Goal: Task Accomplishment & Management: Use online tool/utility

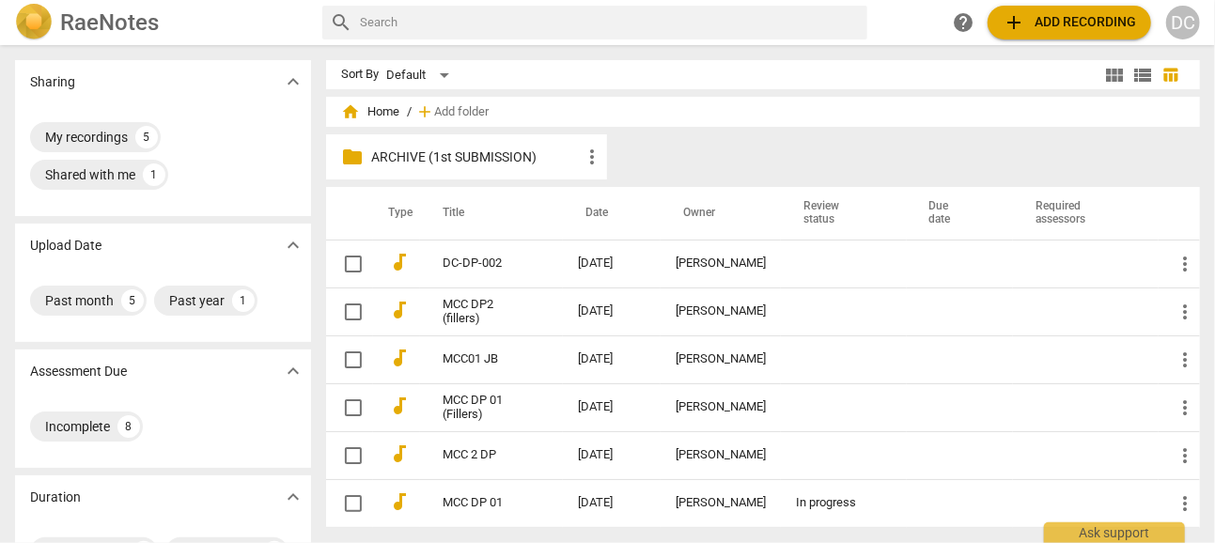
click at [1054, 17] on span "add Add recording" at bounding box center [1068, 22] width 133 height 23
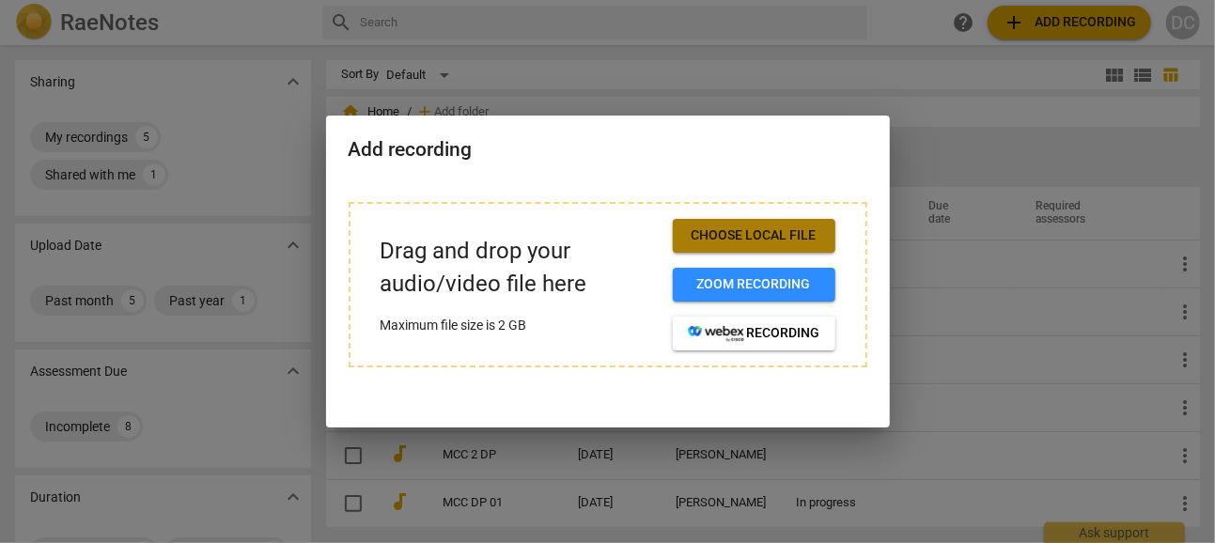
click at [752, 233] on span "Choose local file" at bounding box center [754, 235] width 132 height 19
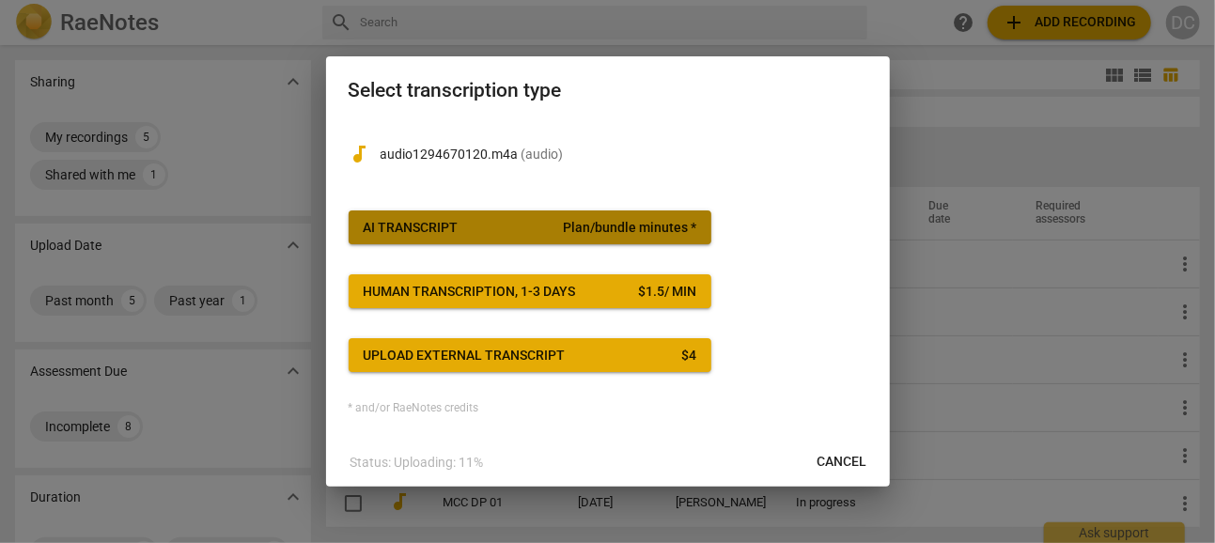
click at [531, 224] on span "AI Transcript Plan/bundle minutes *" at bounding box center [530, 228] width 333 height 19
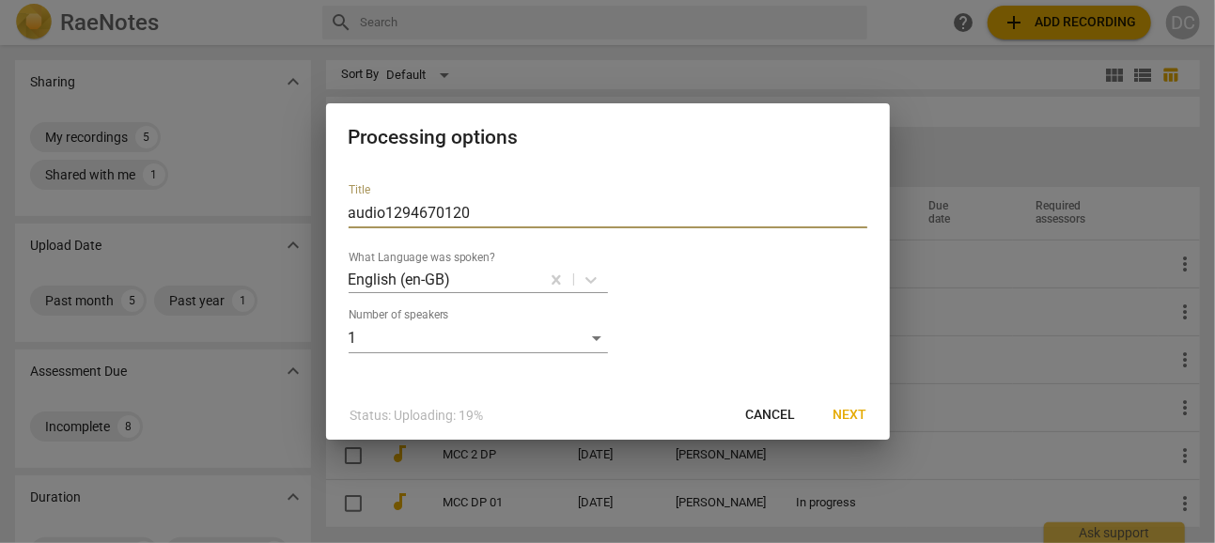
drag, startPoint x: 458, startPoint y: 209, endPoint x: 252, endPoint y: 210, distance: 205.8
click at [260, 210] on div "Processing options Title audio1294670120 What Language was spoken? English (en-…" at bounding box center [607, 271] width 1215 height 543
type input "MCC TS01"
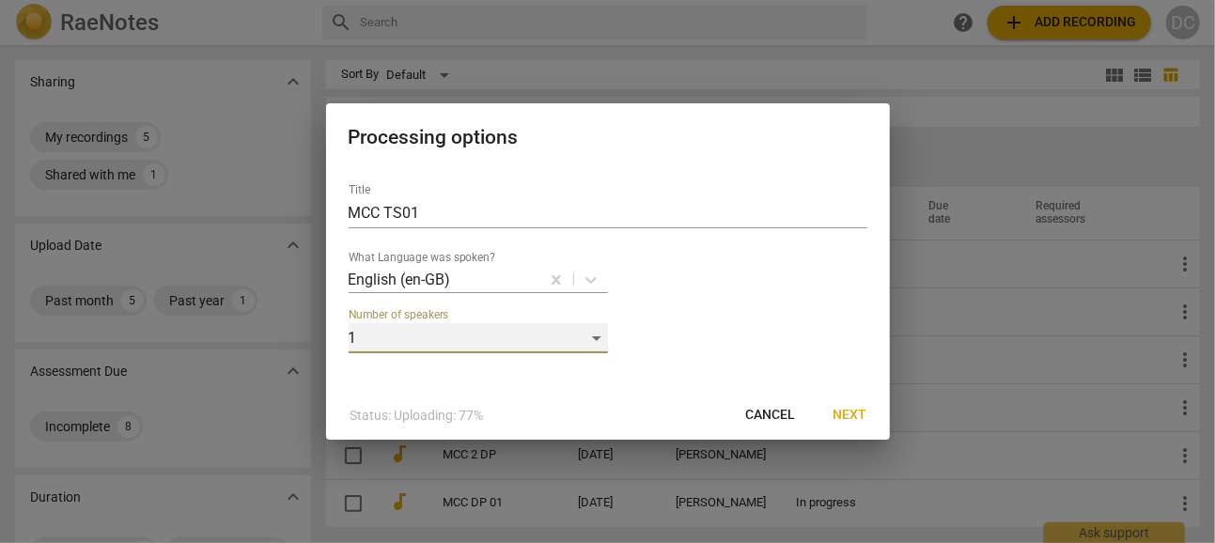
click at [598, 335] on div "1" at bounding box center [478, 338] width 259 height 30
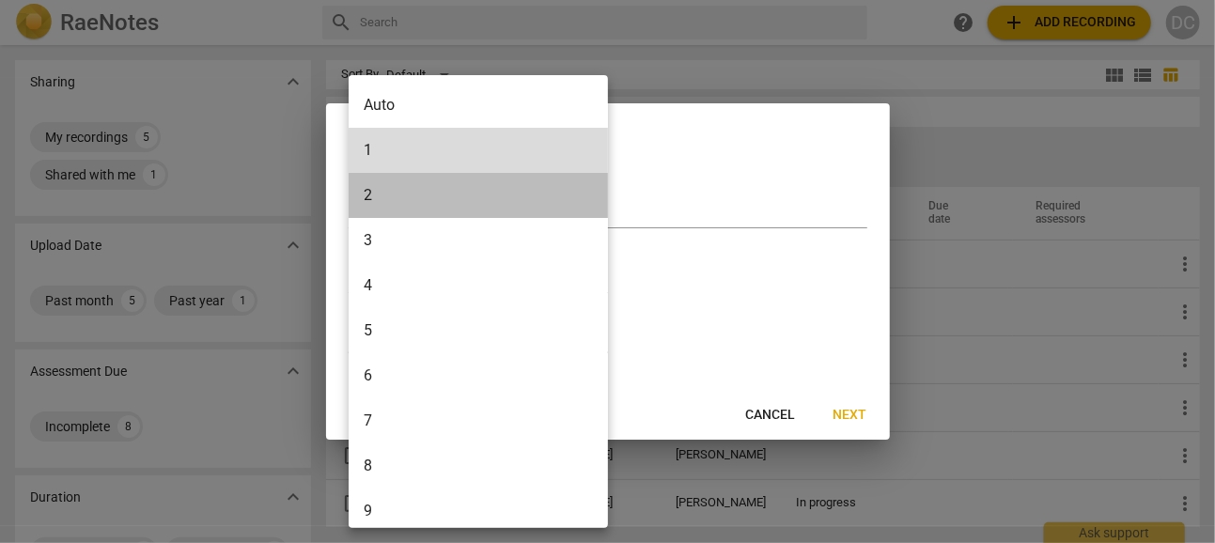
click at [400, 202] on li "2" at bounding box center [482, 195] width 266 height 45
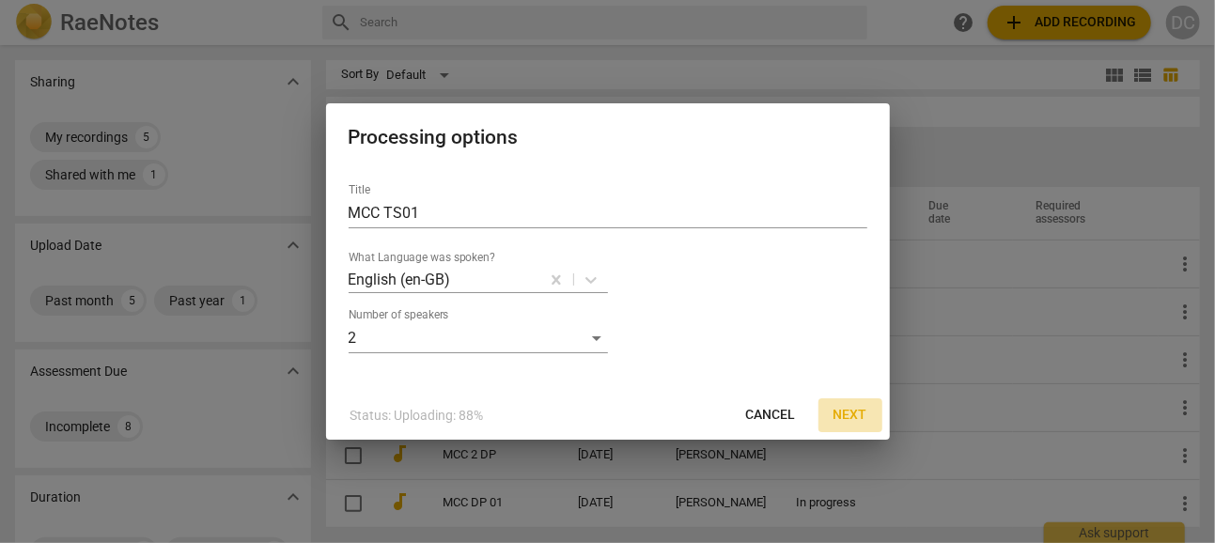
click at [846, 412] on span "Next" at bounding box center [850, 415] width 34 height 19
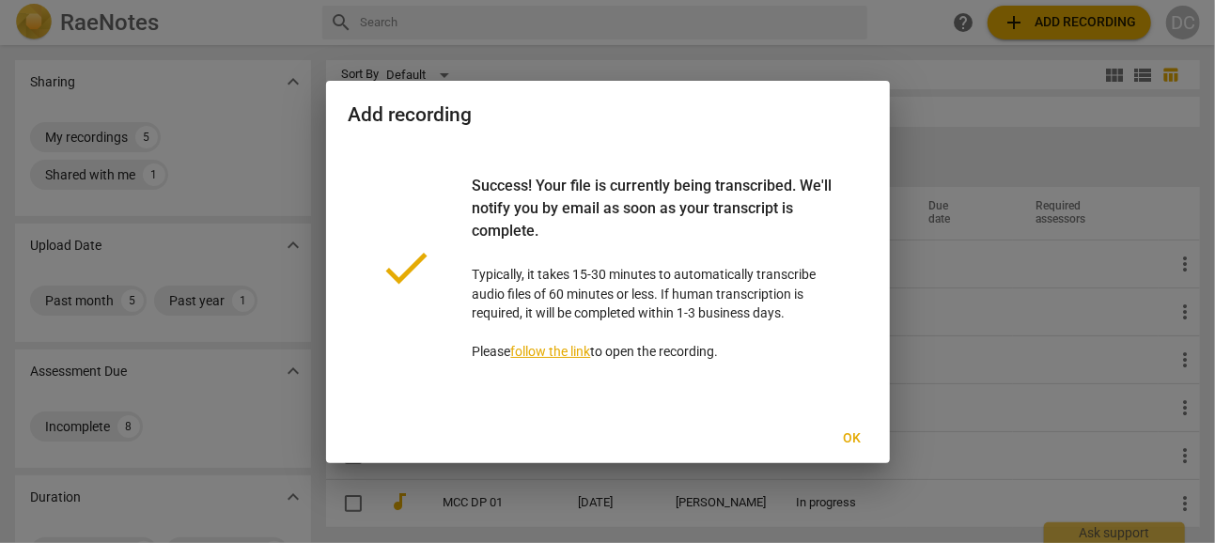
click at [852, 433] on span "Ok" at bounding box center [852, 438] width 30 height 19
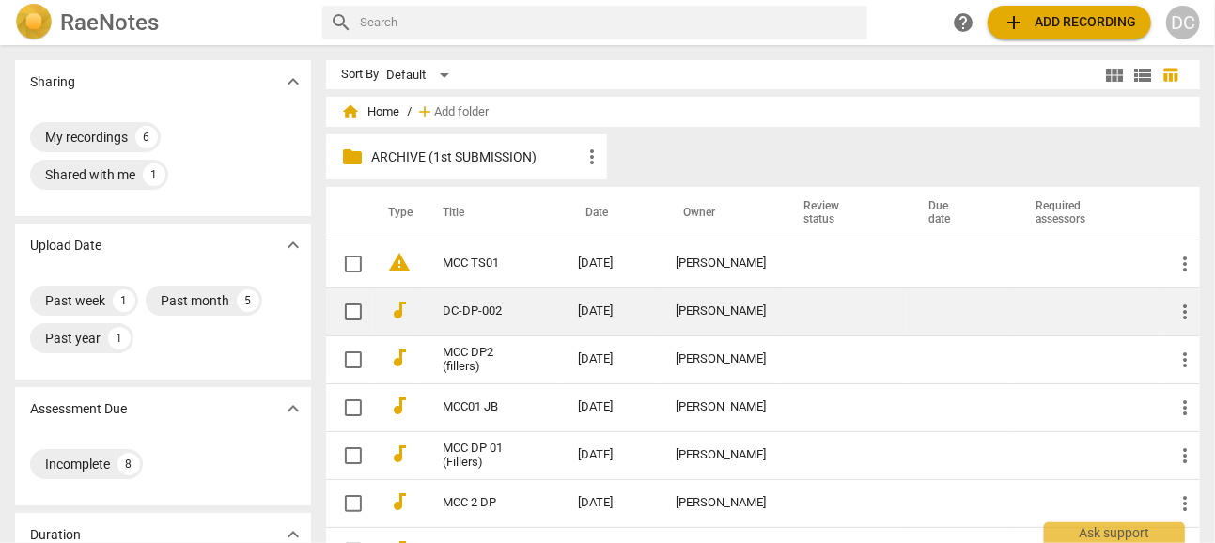
click at [468, 316] on link "DC-DP-002" at bounding box center [476, 311] width 68 height 14
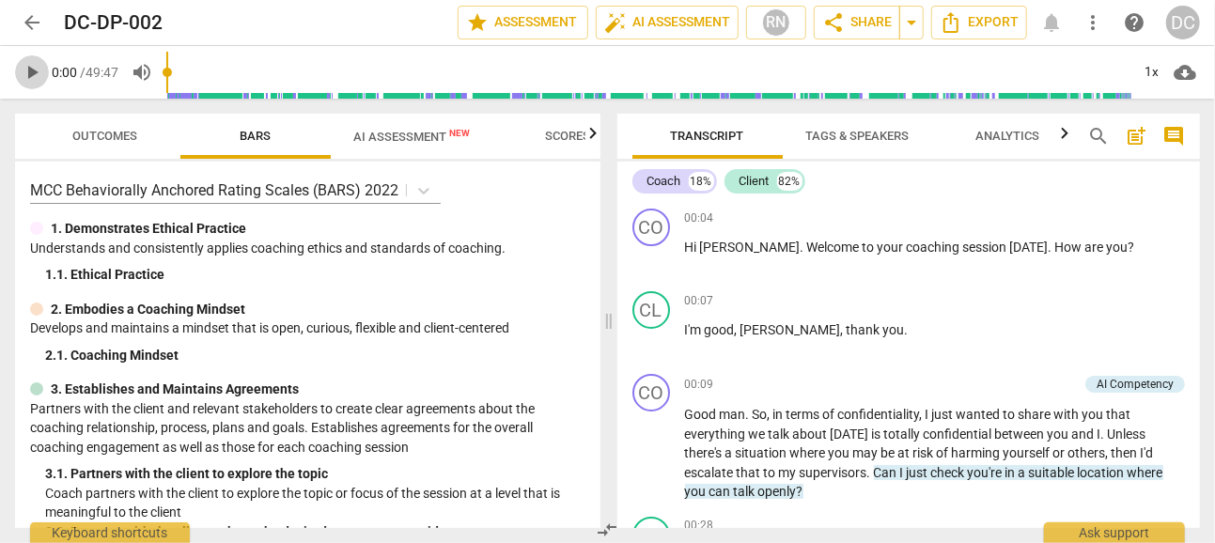
click at [39, 68] on span "play_arrow" at bounding box center [32, 72] width 23 height 23
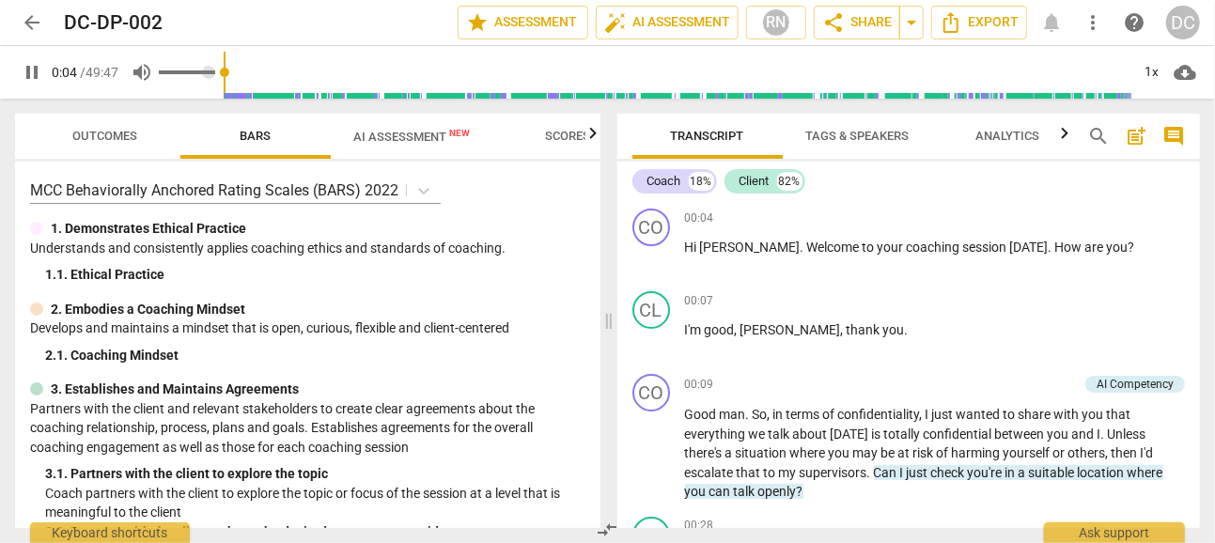
type input "4"
type input "0.61"
type input "4"
type input "0.61"
click at [194, 71] on input "range" at bounding box center [187, 72] width 56 height 4
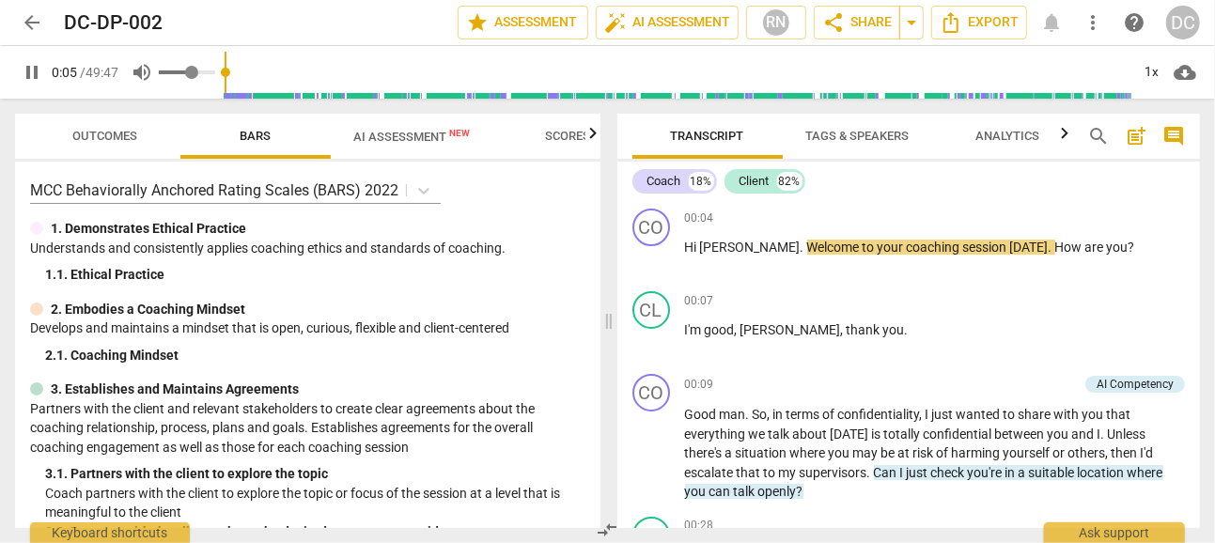
type input "6"
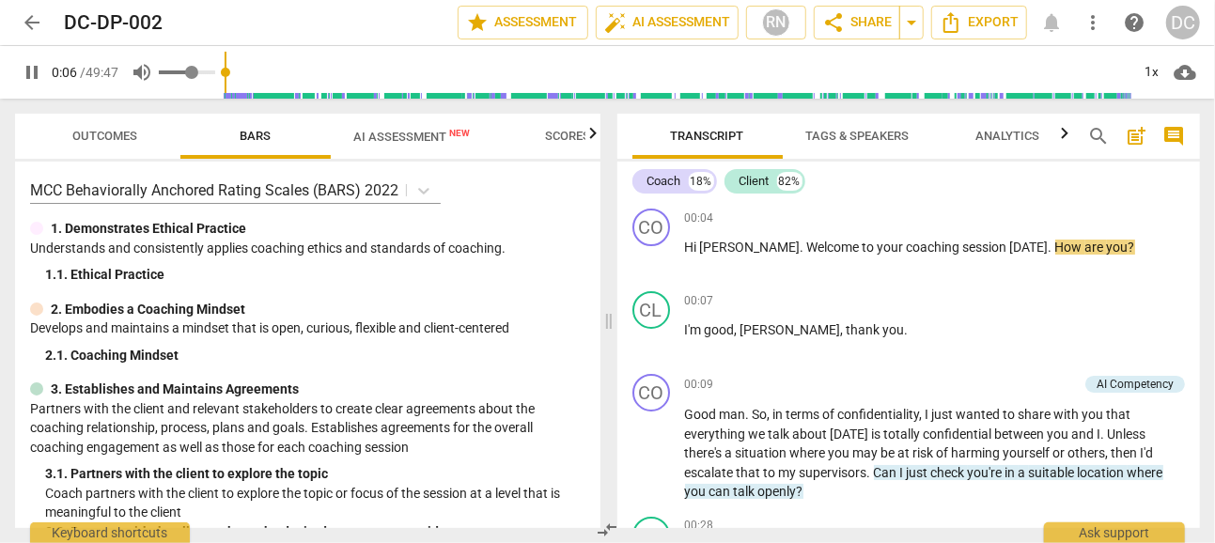
type input "0.77"
type input "6"
type input "0.77"
click at [202, 71] on input "range" at bounding box center [187, 72] width 56 height 4
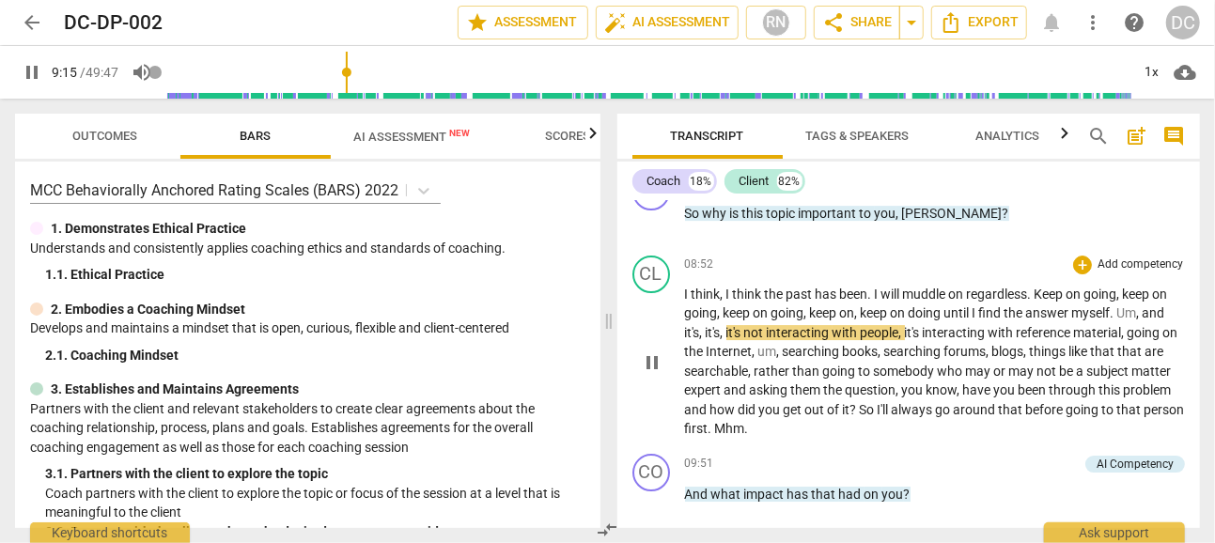
scroll to position [3129, 0]
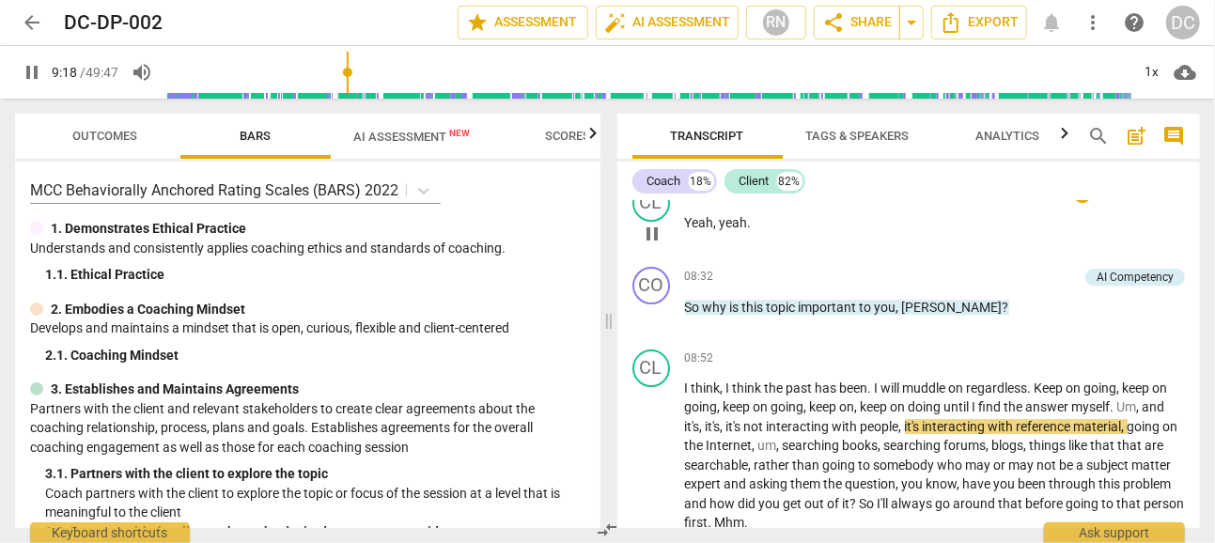
click at [691, 219] on span "Yeah" at bounding box center [699, 222] width 29 height 15
click at [660, 228] on span "pause" at bounding box center [652, 234] width 23 height 23
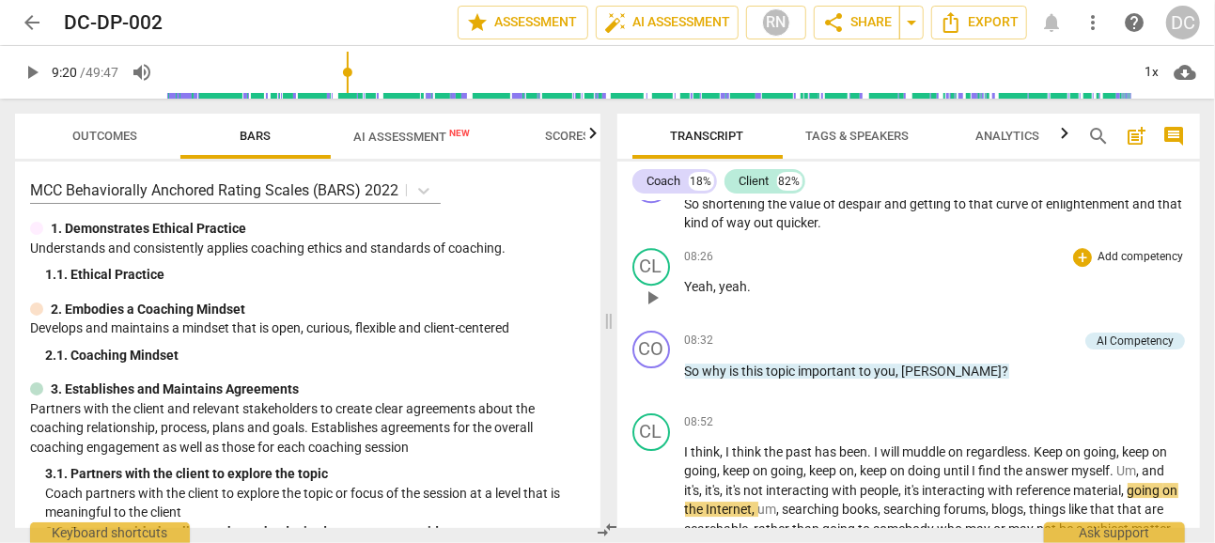
scroll to position [3035, 0]
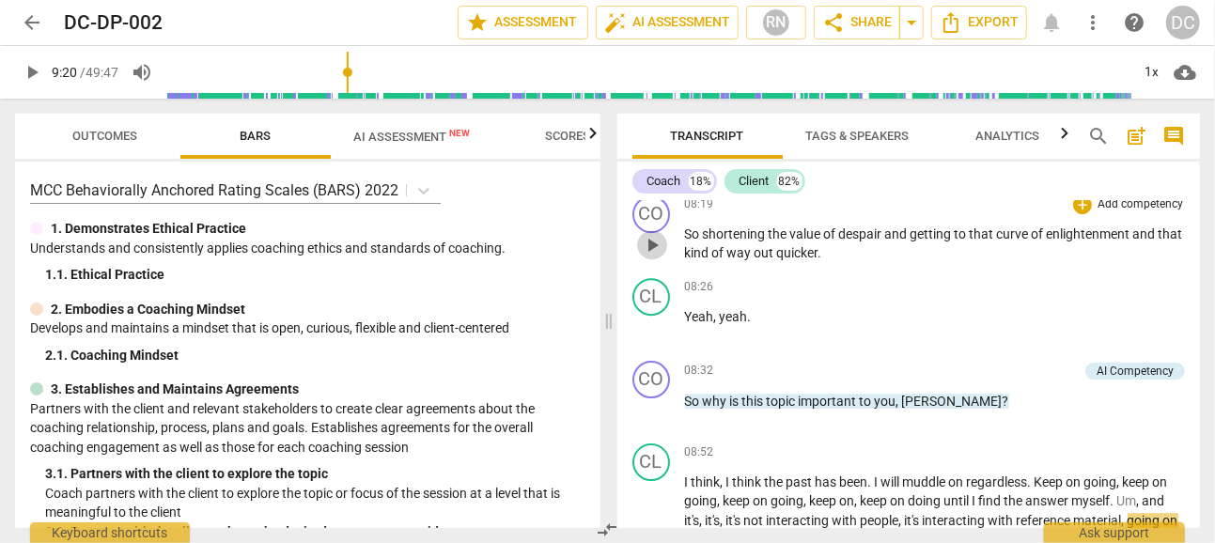
click at [653, 234] on span "play_arrow" at bounding box center [652, 245] width 23 height 23
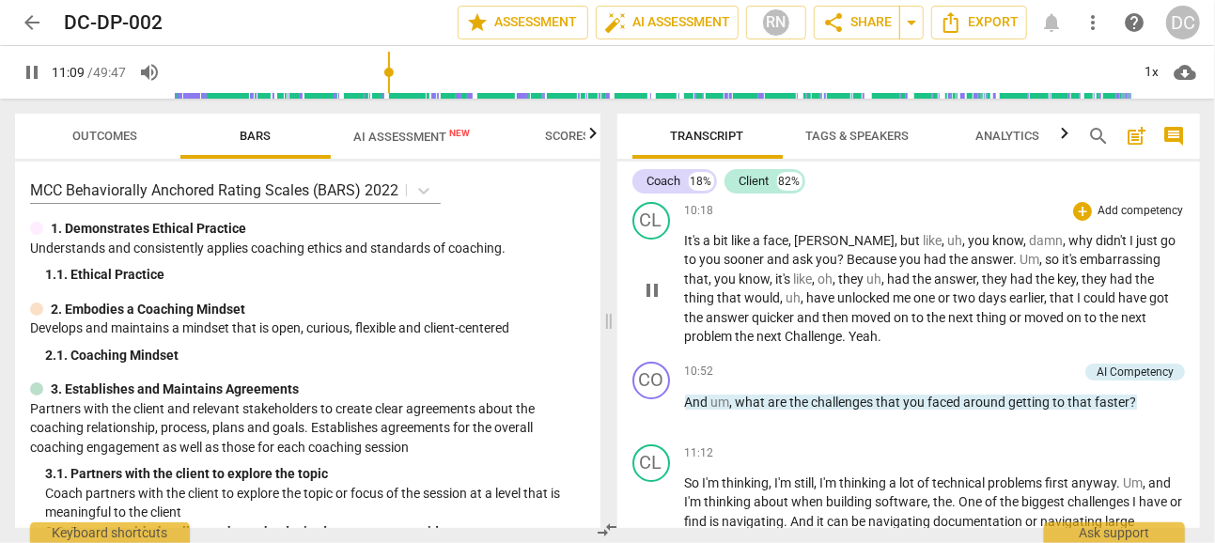
scroll to position [3714, 0]
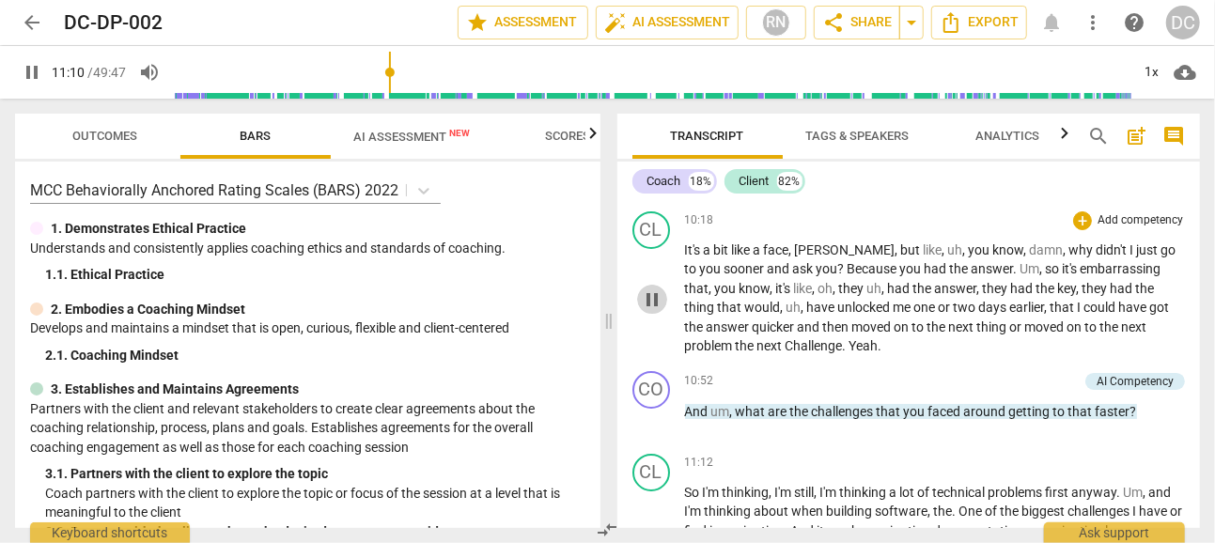
click at [651, 311] on span "pause" at bounding box center [652, 299] width 23 height 23
click at [657, 311] on span "play_arrow" at bounding box center [652, 299] width 23 height 23
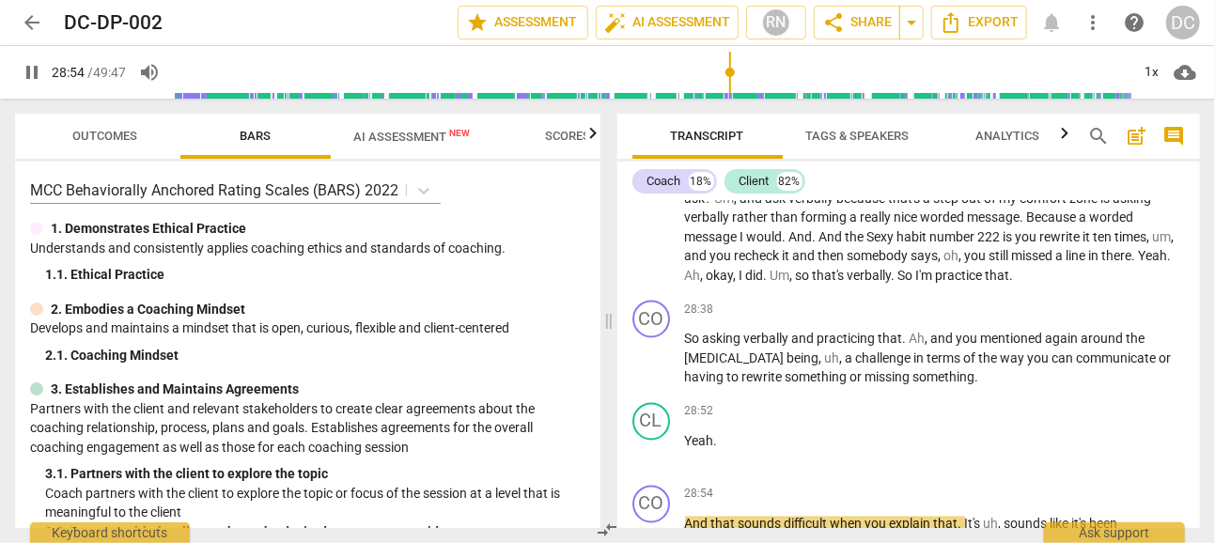
scroll to position [9493, 0]
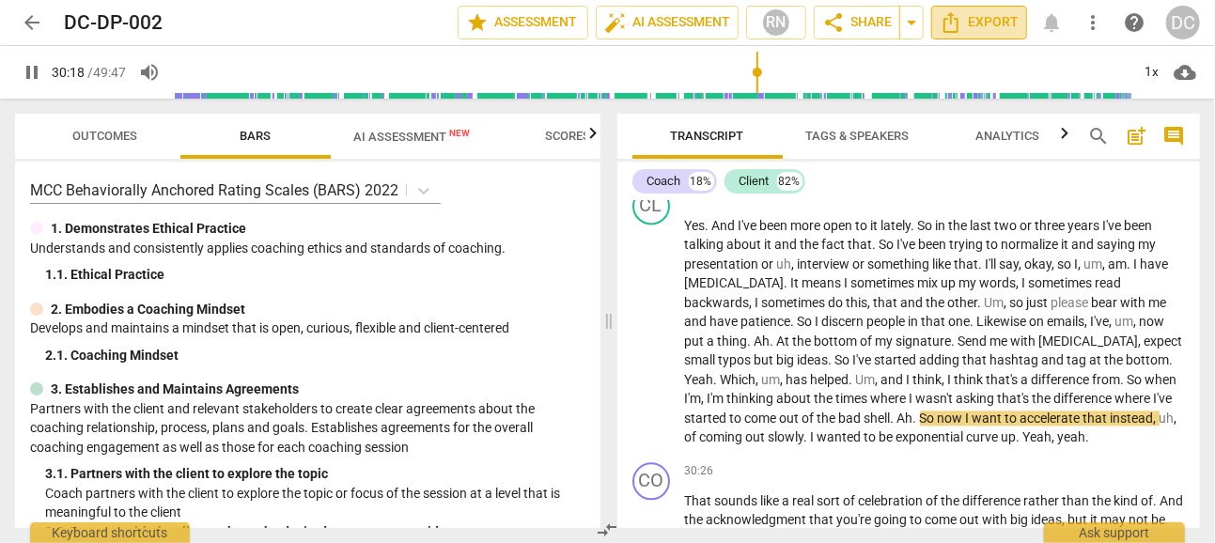
click at [971, 23] on span "Export" at bounding box center [978, 22] width 79 height 23
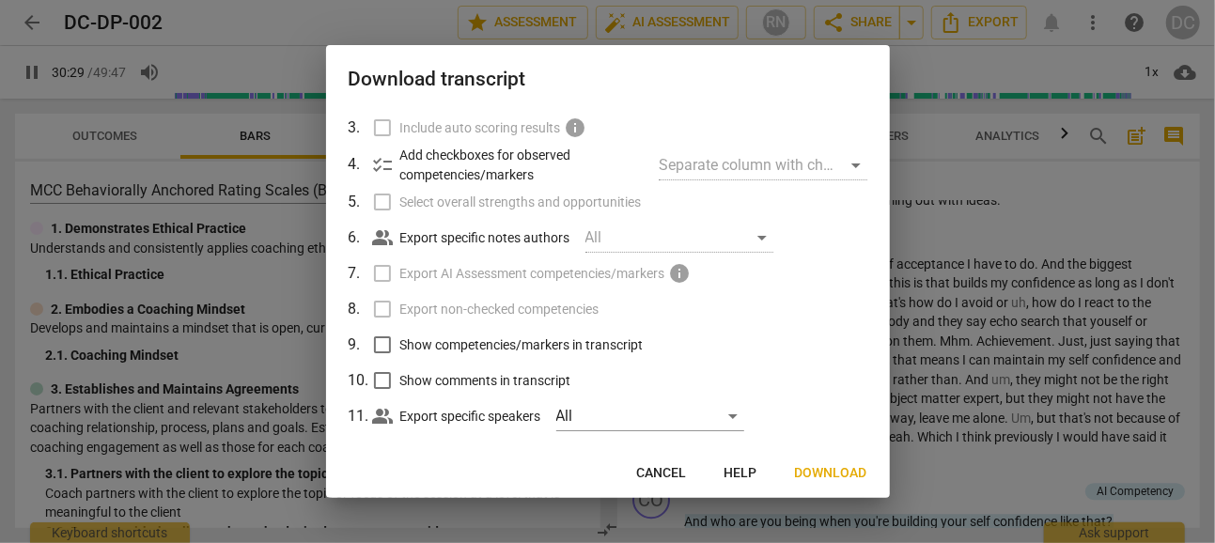
scroll to position [168, 0]
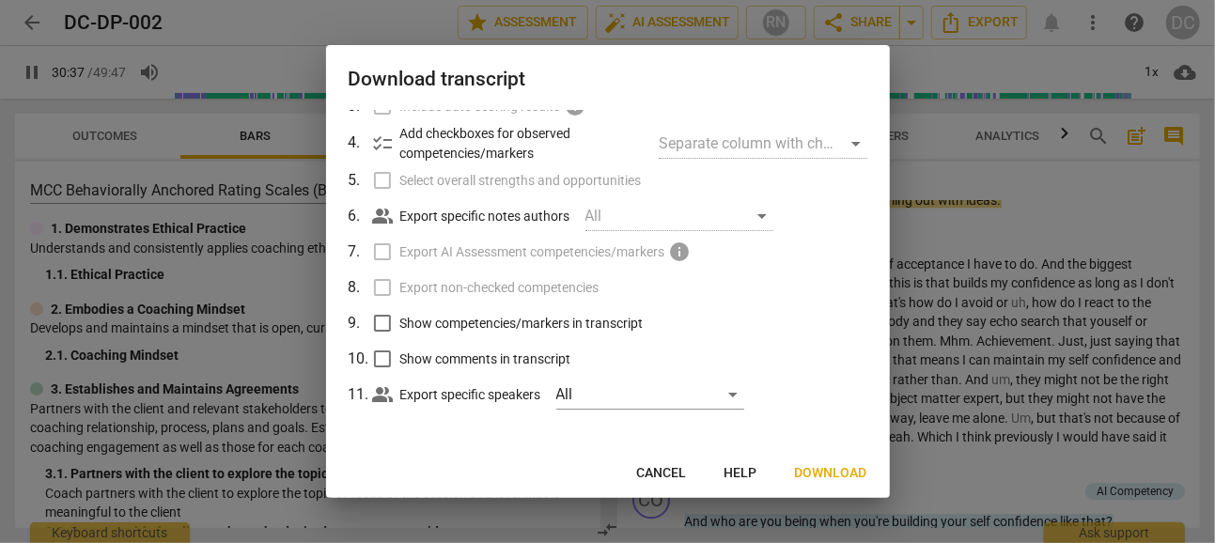
click at [822, 463] on button "Download" at bounding box center [831, 474] width 102 height 34
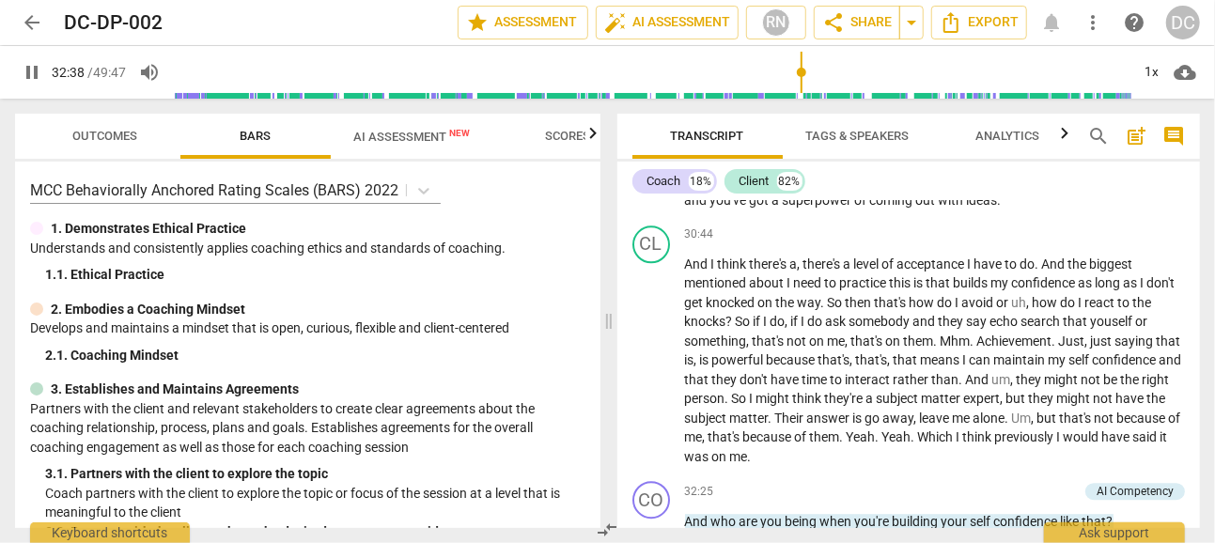
click at [1203, 222] on div "Transcript Tags & Speakers Analytics search post_add comment Coach 18% Client 8…" at bounding box center [913, 321] width 606 height 444
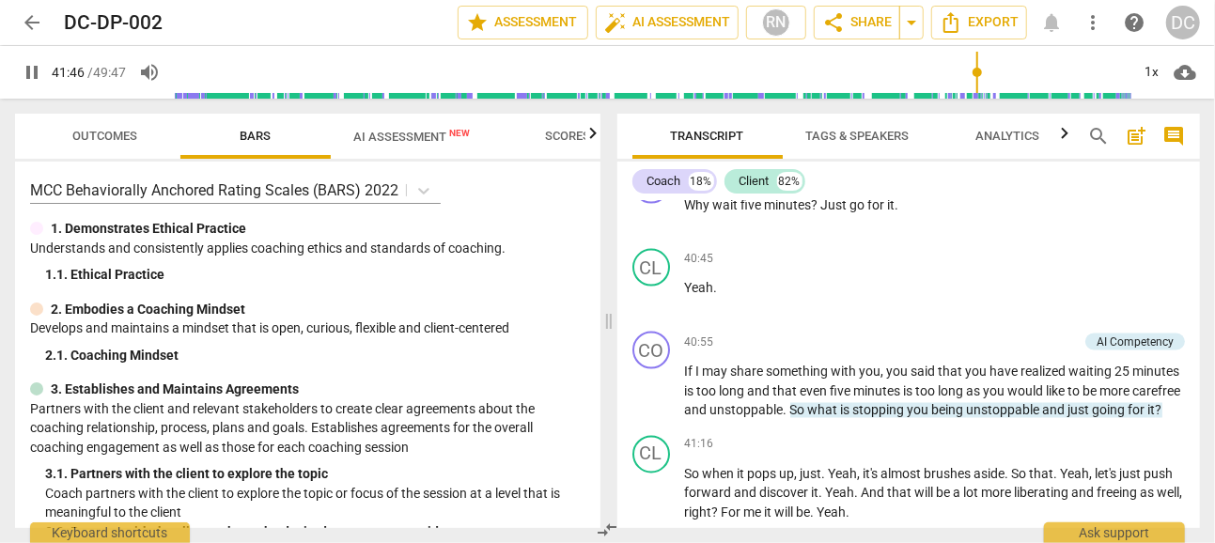
scroll to position [12579, 0]
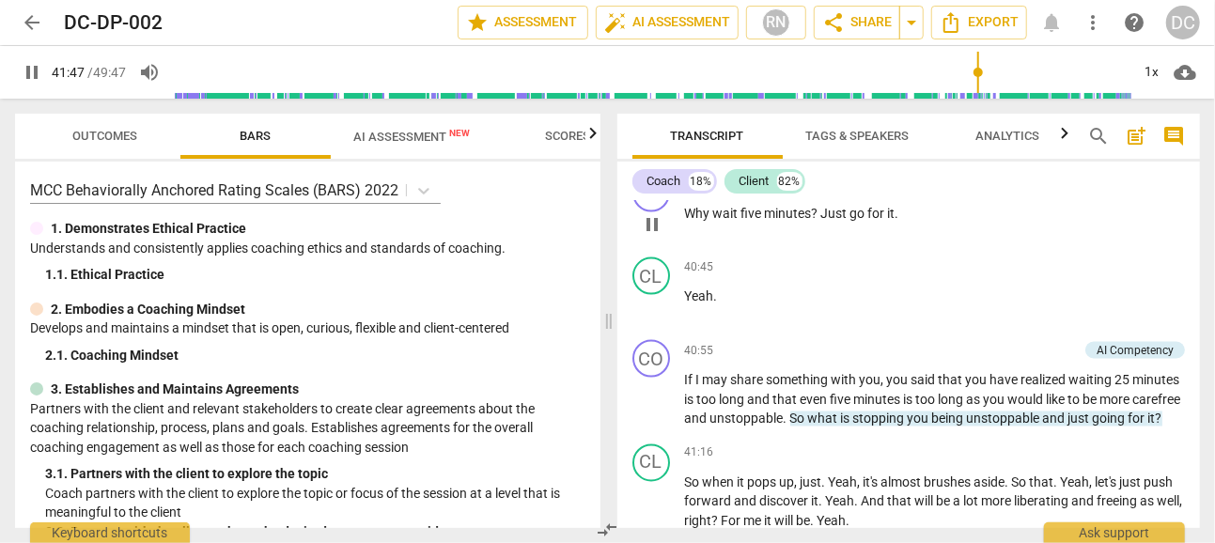
click at [649, 236] on span "pause" at bounding box center [652, 224] width 23 height 23
click at [657, 236] on span "play_arrow" at bounding box center [652, 224] width 23 height 23
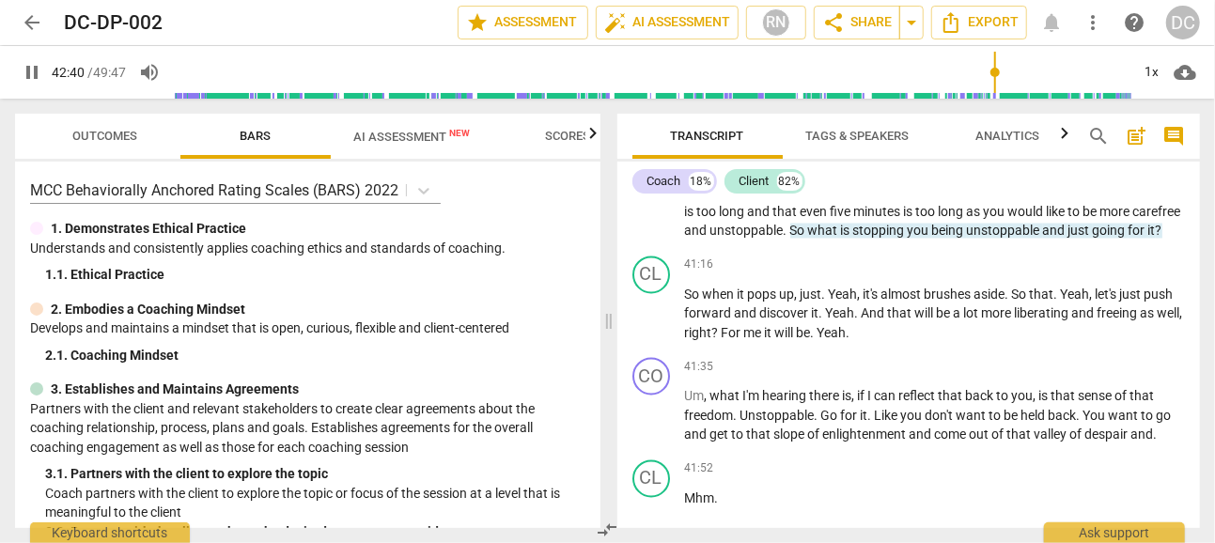
scroll to position [13818, 0]
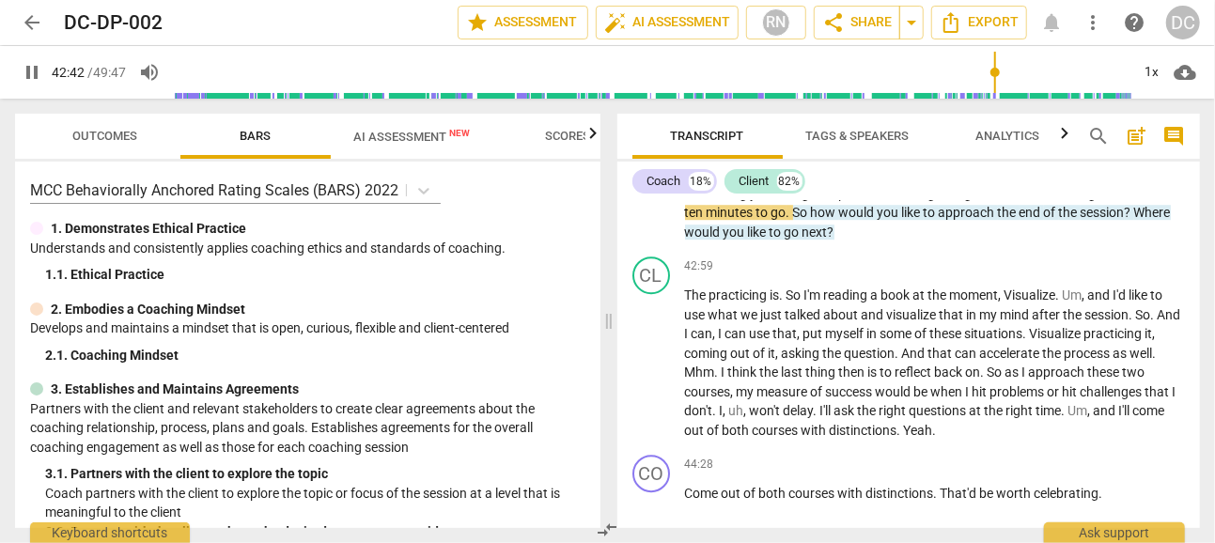
click at [37, 75] on span "pause" at bounding box center [32, 72] width 23 height 23
type input "2563"
